Goal: Transaction & Acquisition: Purchase product/service

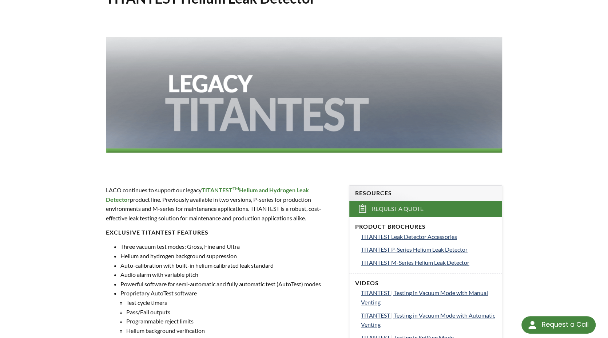
scroll to position [109, 0]
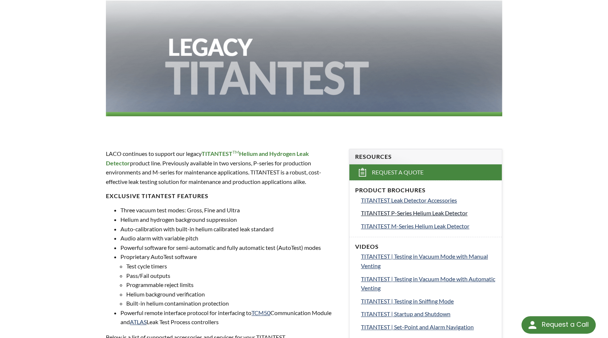
click at [424, 214] on span "TITANTEST P-Series Helium Leak Detector" at bounding box center [414, 212] width 107 height 7
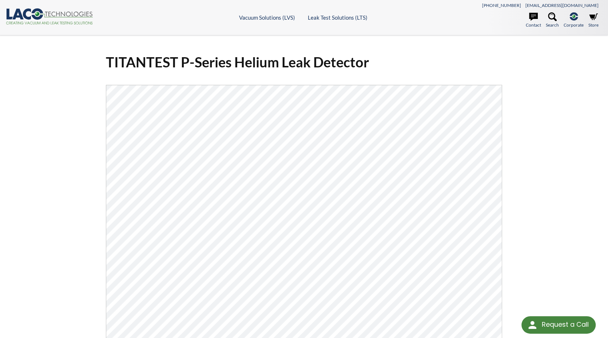
drag, startPoint x: 161, startPoint y: 1, endPoint x: 465, endPoint y: 46, distance: 307.3
click at [465, 46] on div "TITANTEST P-Series Helium Leak Detector Click Here To Download" at bounding box center [304, 240] width 608 height 411
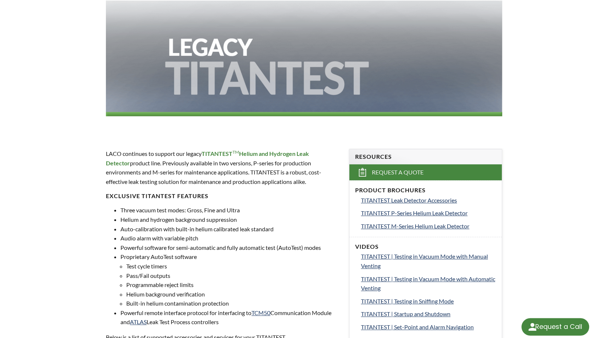
select select "Language Translate Widget"
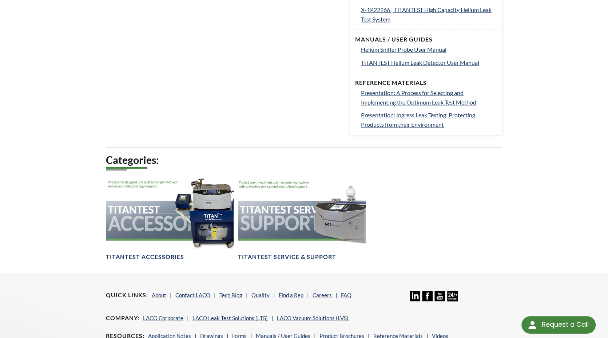
scroll to position [291, 0]
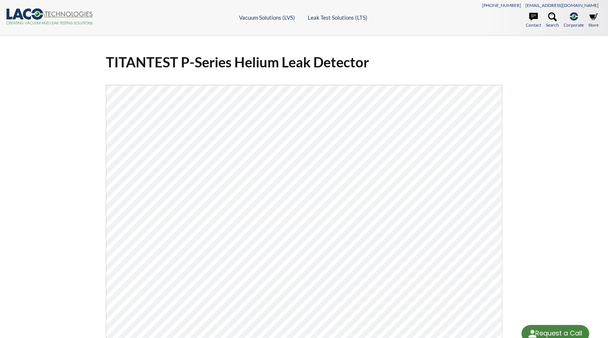
select select "Language Translate Widget"
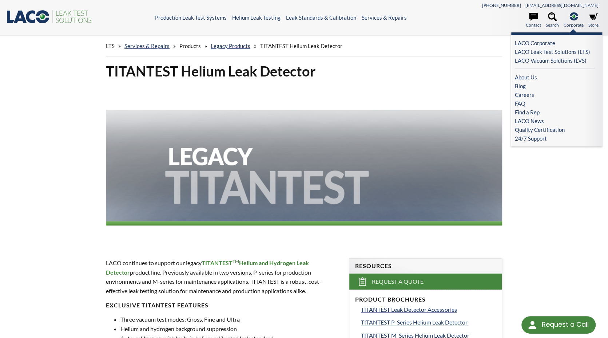
click at [568, 20] on li ".st-0{fill:#193661;} .st-1{fill:url(#SVGID_1_a);} Corporate LACO Corporate LACO…" at bounding box center [574, 20] width 20 height 16
click at [542, 51] on link "LACO Leak Test Solutions (LTS)" at bounding box center [555, 51] width 80 height 9
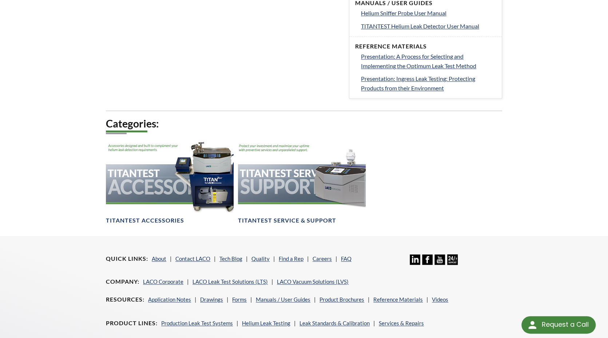
scroll to position [601, 0]
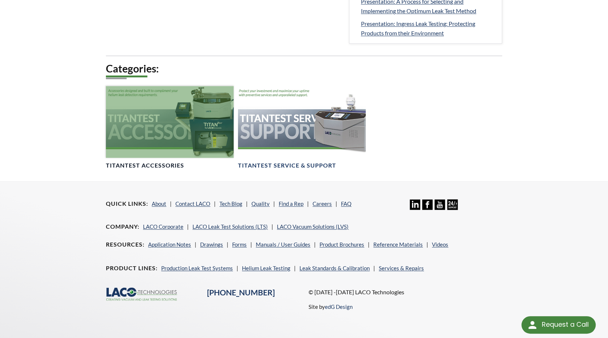
click at [165, 165] on h4 "TITANTEST ACCESSORIES" at bounding box center [145, 166] width 78 height 8
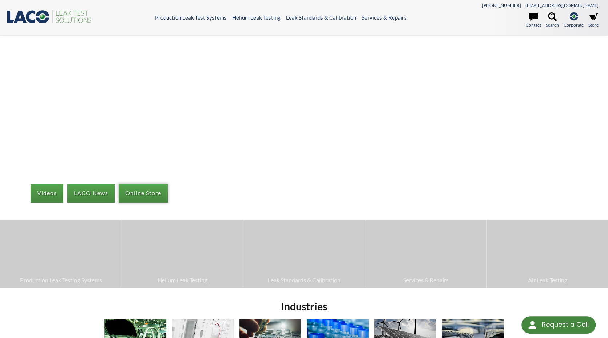
click at [149, 195] on link "Online Store" at bounding box center [143, 193] width 49 height 18
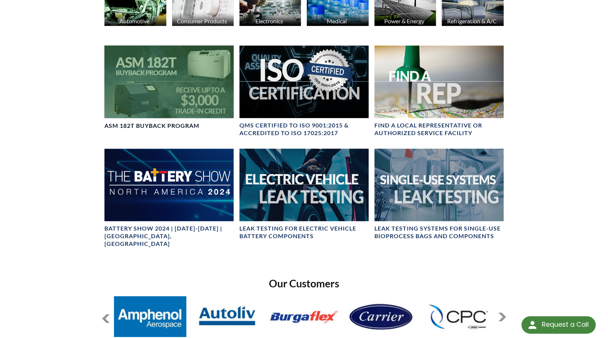
scroll to position [182, 0]
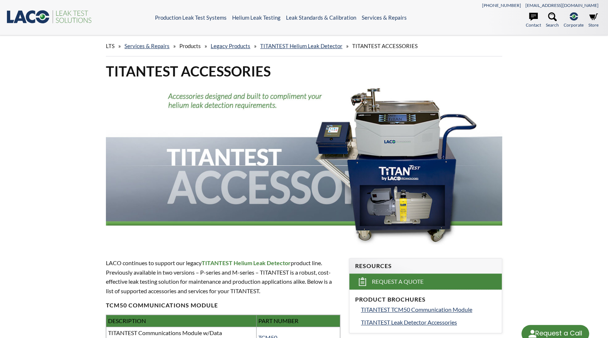
select select "Language Translate Widget"
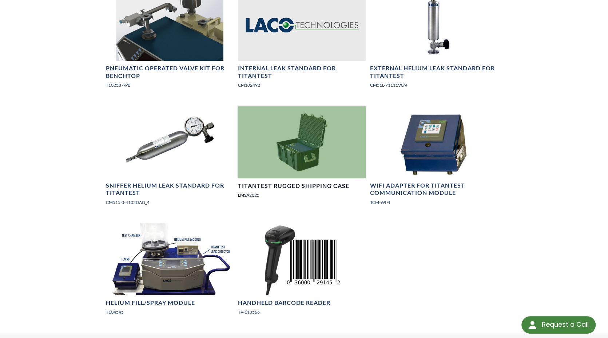
scroll to position [1930, 0]
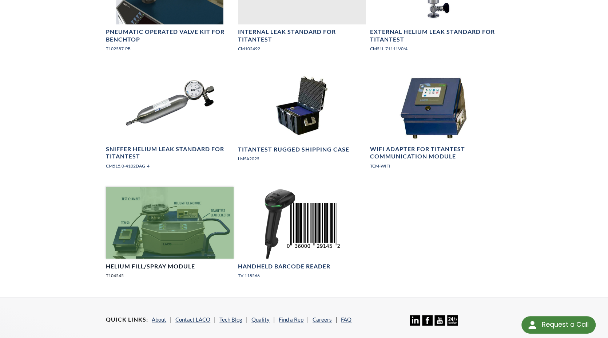
click at [164, 263] on h4 "Helium Fill/Spray Module" at bounding box center [150, 267] width 89 height 8
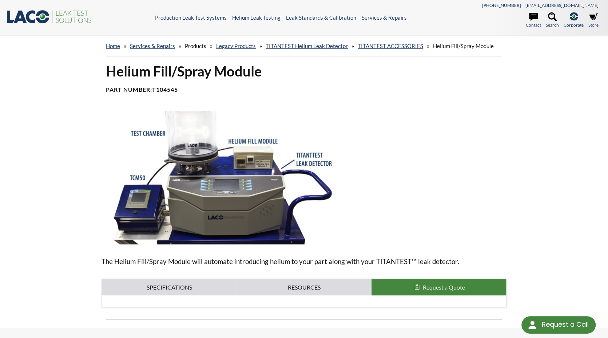
click at [197, 48] on span "Products" at bounding box center [195, 46] width 21 height 7
